Goal: Task Accomplishment & Management: Use online tool/utility

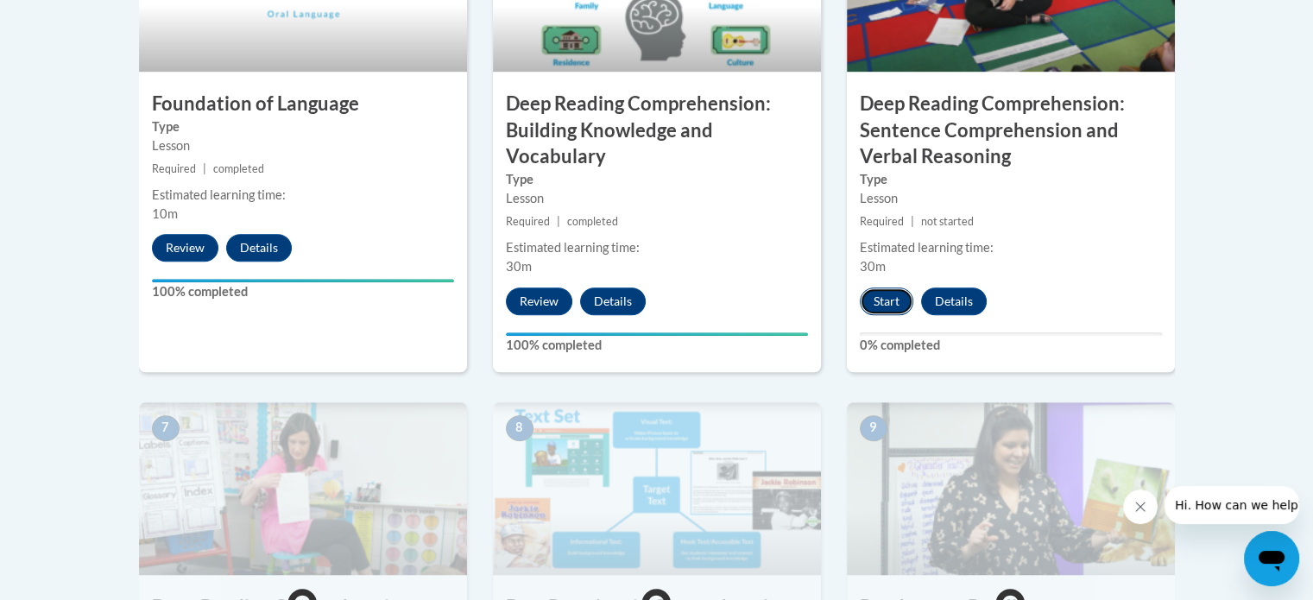
click at [888, 296] on button "Start" at bounding box center [887, 302] width 54 height 28
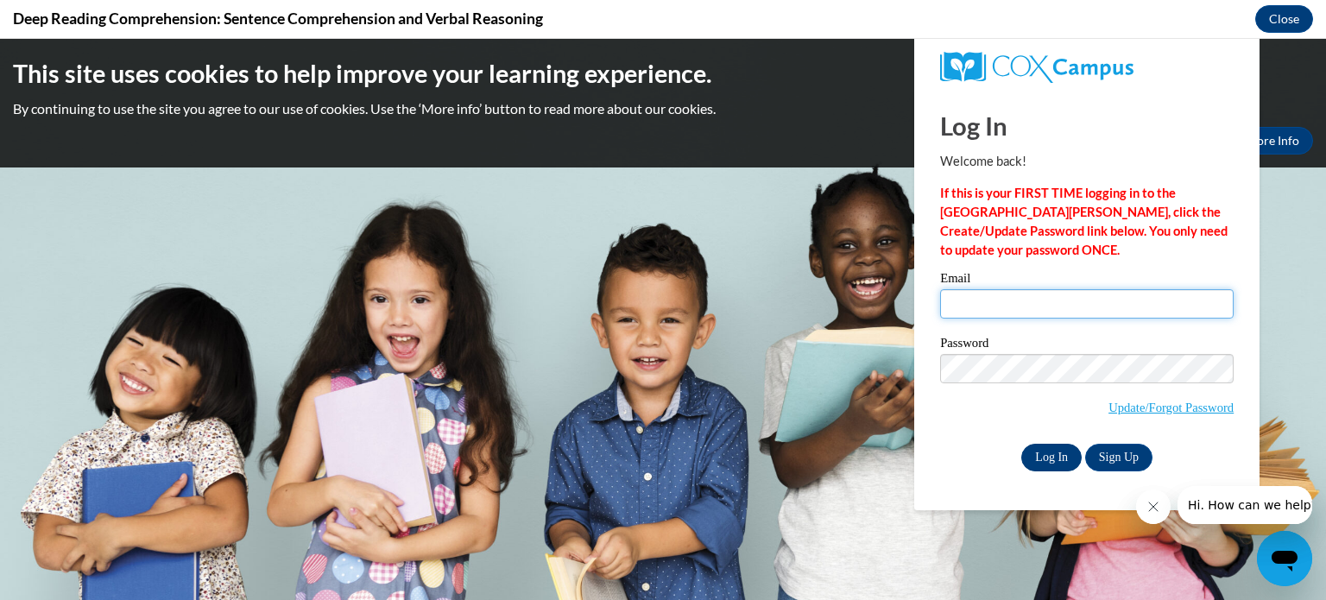
type input "ann.kulp@rusd.org"
click at [1059, 462] on input "Log In" at bounding box center [1051, 458] width 60 height 28
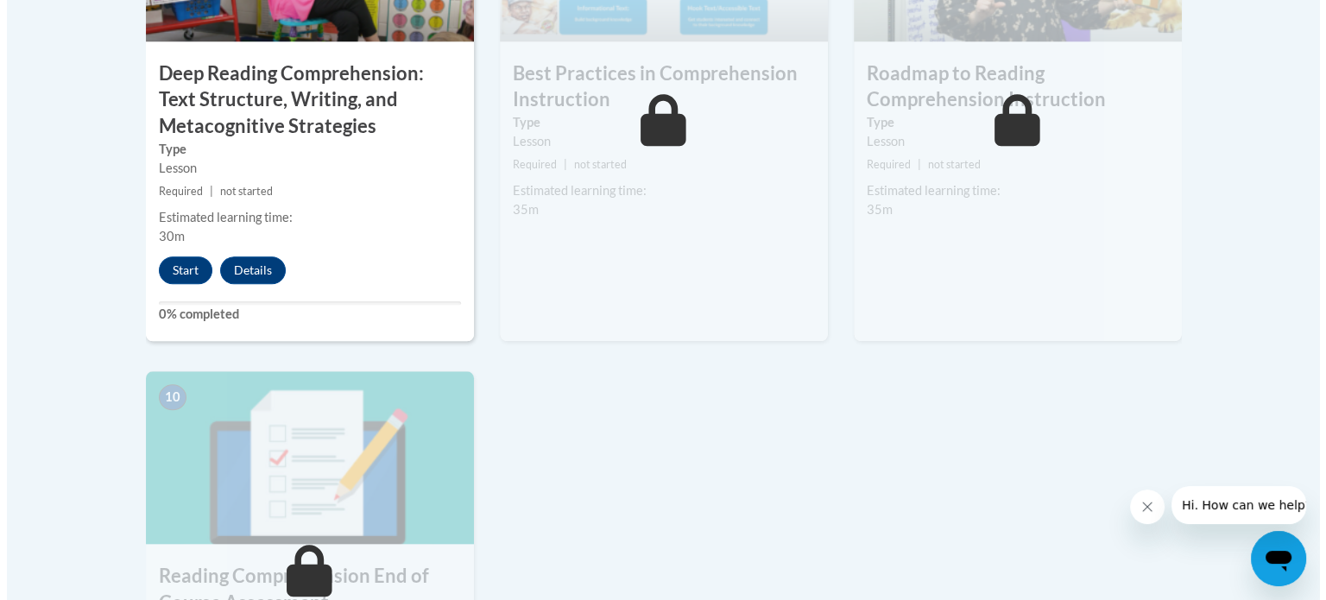
scroll to position [1677, 0]
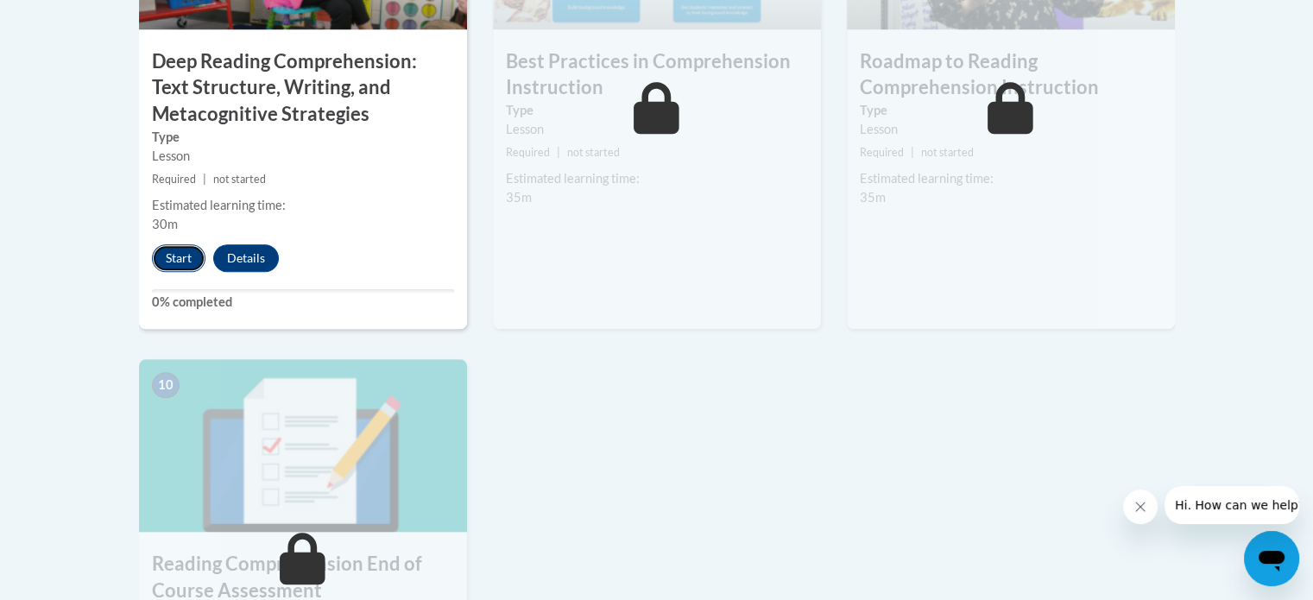
click at [162, 252] on button "Start" at bounding box center [179, 258] width 54 height 28
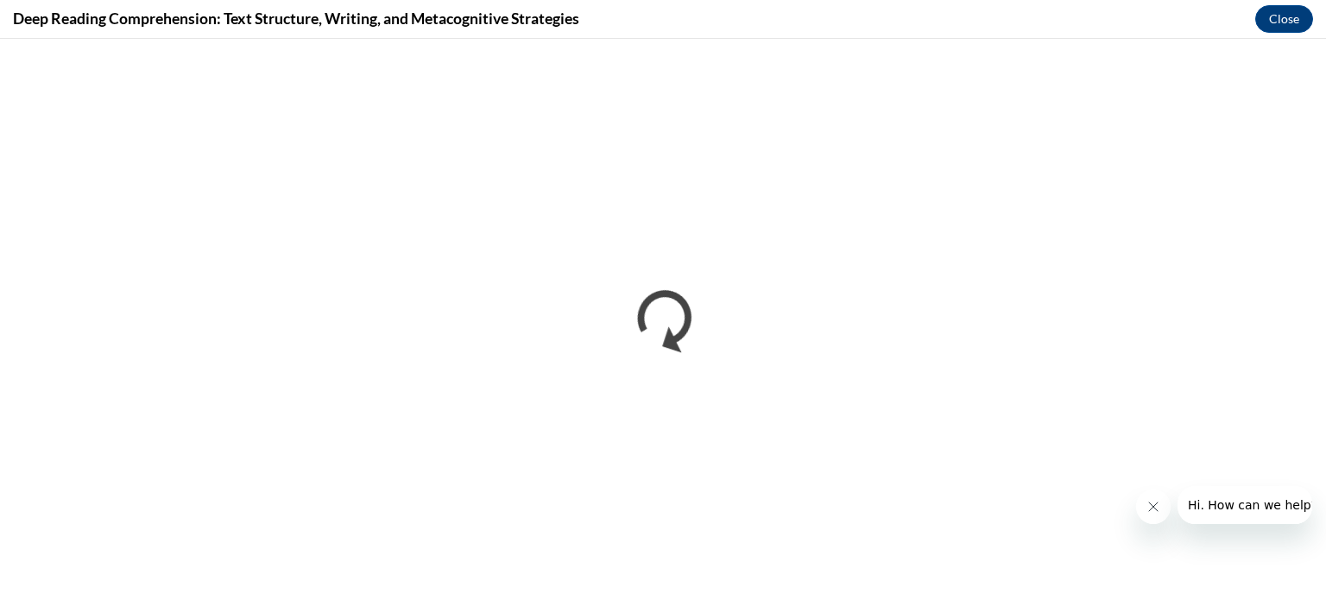
scroll to position [0, 0]
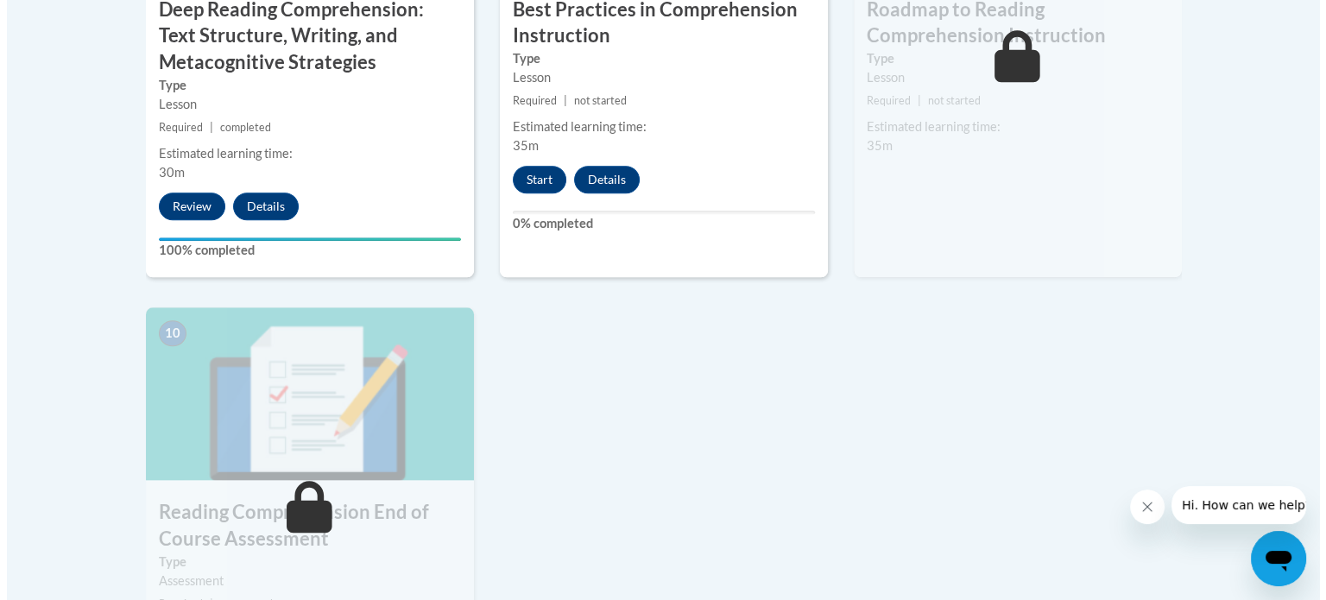
scroll to position [1729, 0]
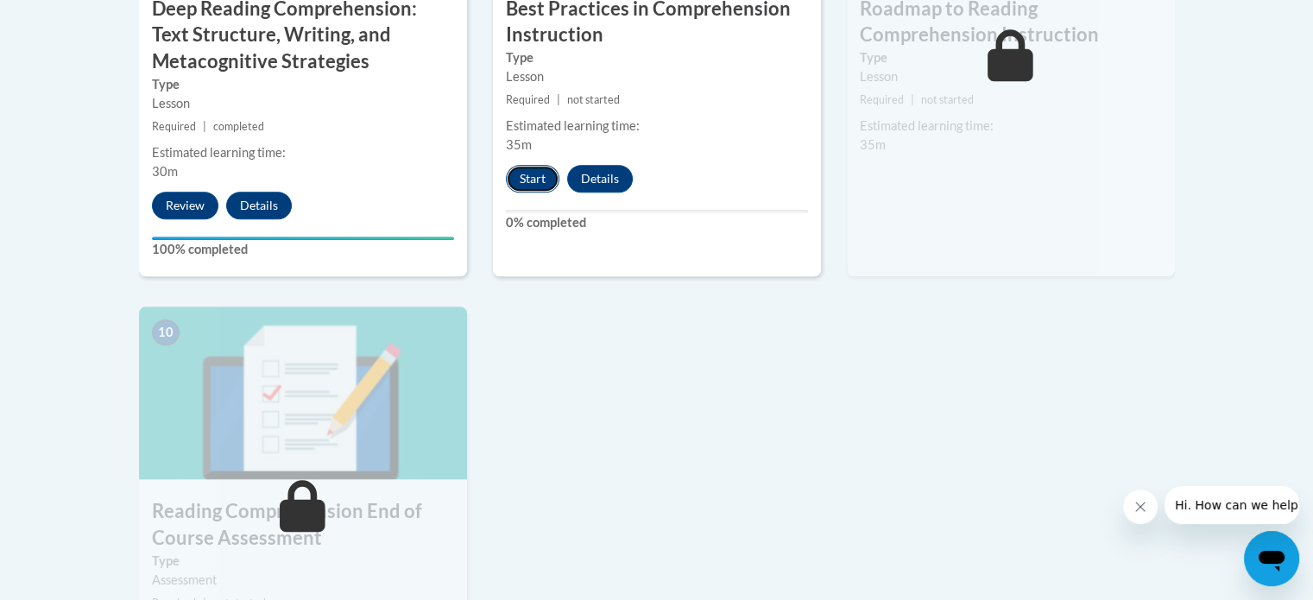
click at [536, 181] on button "Start" at bounding box center [533, 179] width 54 height 28
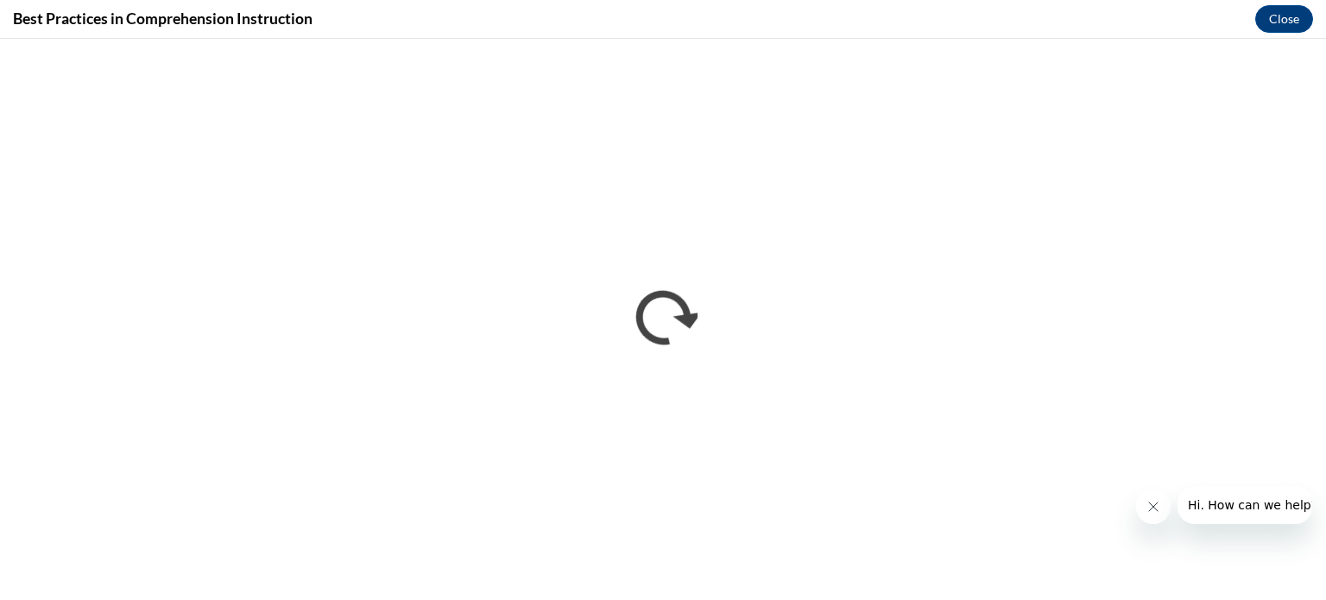
scroll to position [0, 0]
